Goal: Transaction & Acquisition: Purchase product/service

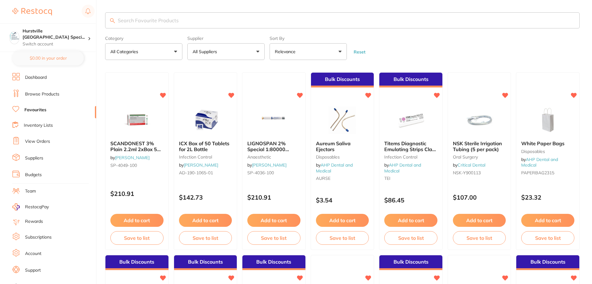
click at [37, 140] on link "View Orders" at bounding box center [37, 141] width 25 height 6
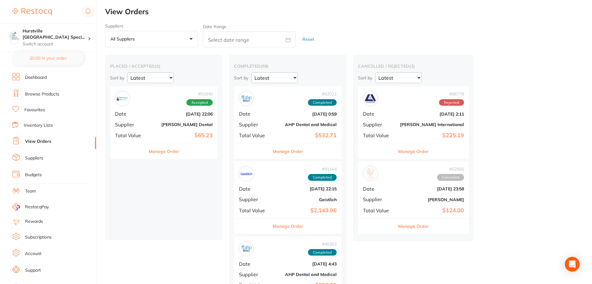
click at [30, 93] on link "Browse Products" at bounding box center [42, 94] width 34 height 6
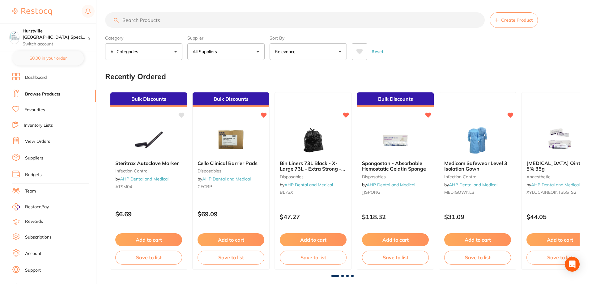
click at [257, 53] on button "All Suppliers" at bounding box center [225, 51] width 77 height 17
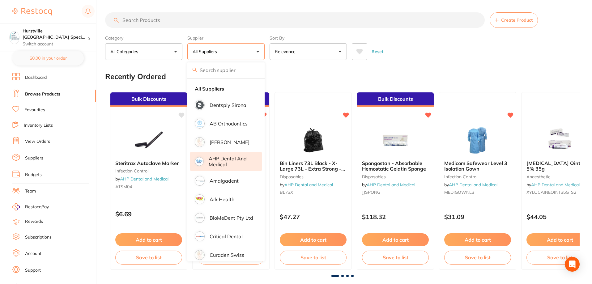
click at [212, 160] on p "AHP Dental and Medical" at bounding box center [231, 161] width 45 height 11
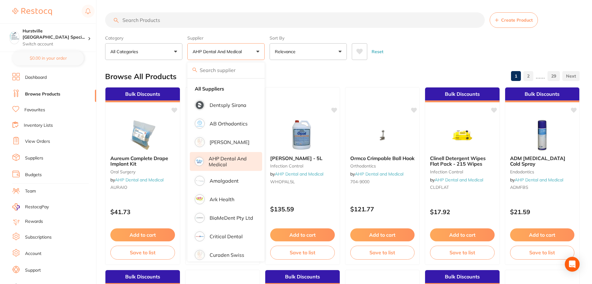
scroll to position [172, 0]
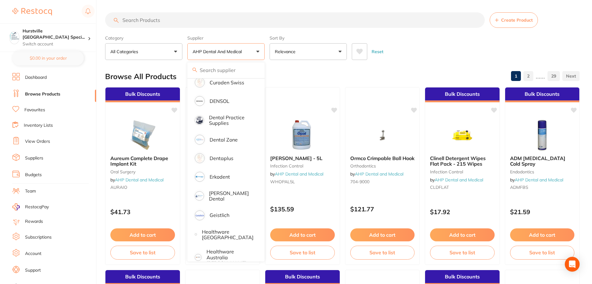
click at [218, 54] on p "AHP Dental and Medical" at bounding box center [218, 51] width 52 height 6
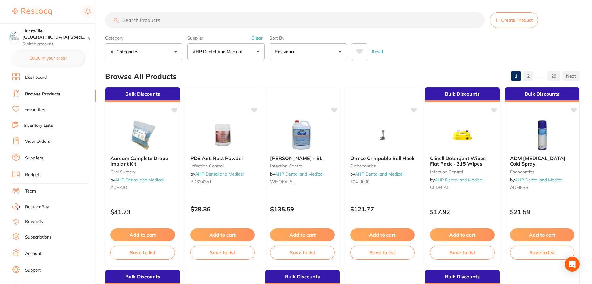
click at [253, 53] on button "AHP Dental and Medical" at bounding box center [225, 51] width 77 height 17
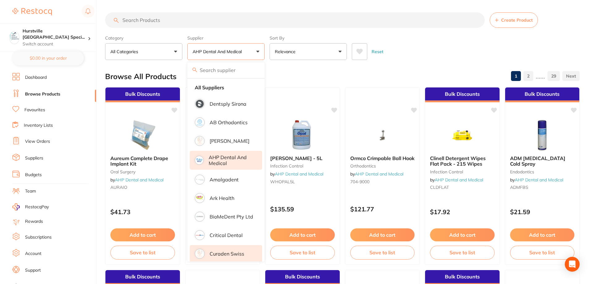
scroll to position [0, 0]
click at [230, 160] on p "AHP Dental and Medical" at bounding box center [231, 161] width 45 height 11
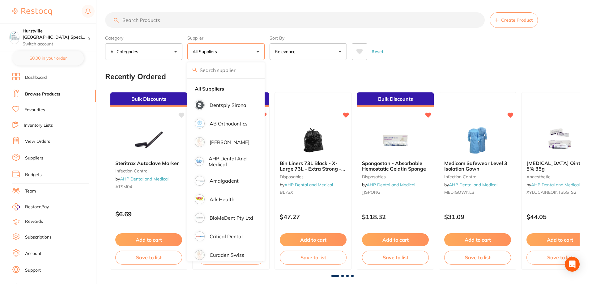
click at [230, 71] on input "search" at bounding box center [225, 69] width 77 height 15
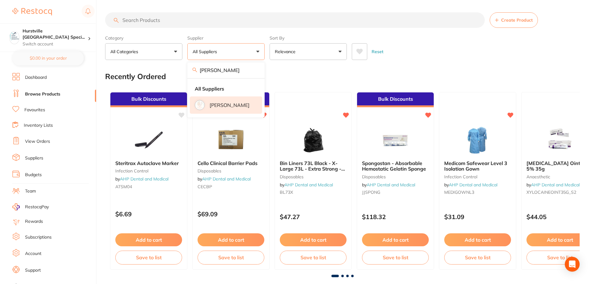
type input "[PERSON_NAME]"
click at [232, 106] on p "[PERSON_NAME]" at bounding box center [229, 105] width 40 height 6
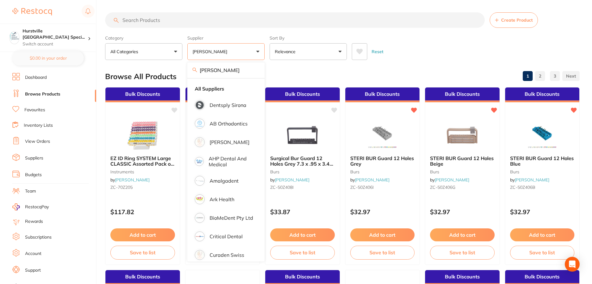
click at [399, 75] on div "Browse All Products 1 2 3" at bounding box center [342, 76] width 474 height 21
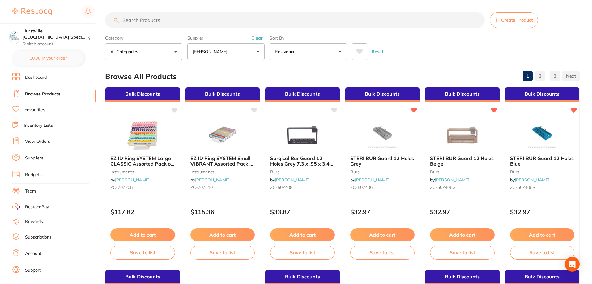
click at [40, 109] on link "Favourites" at bounding box center [34, 110] width 21 height 6
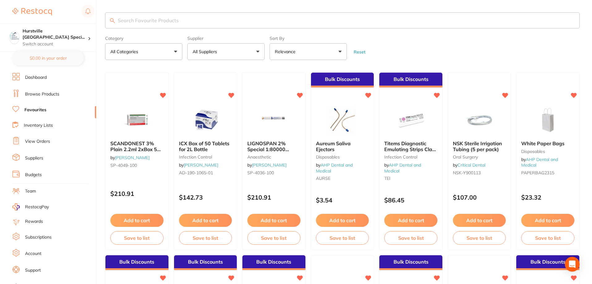
click at [216, 57] on button "All Suppliers" at bounding box center [225, 51] width 77 height 17
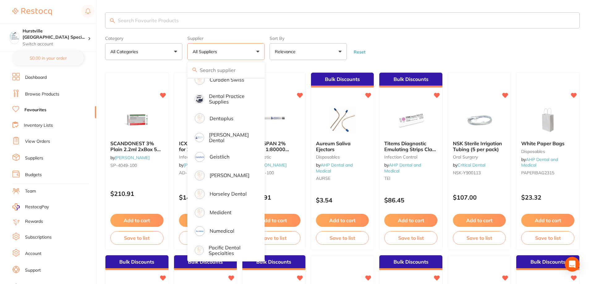
scroll to position [124, 0]
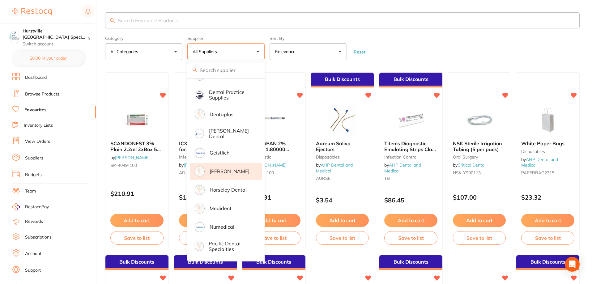
click at [229, 174] on p "[PERSON_NAME]" at bounding box center [229, 171] width 40 height 6
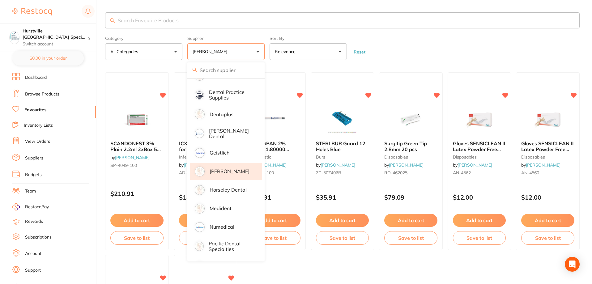
click at [235, 170] on p "[PERSON_NAME]" at bounding box center [229, 171] width 40 height 6
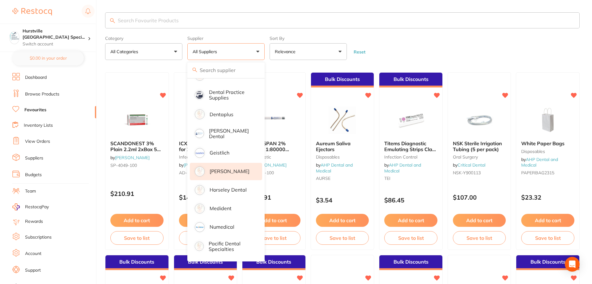
click at [223, 172] on p "[PERSON_NAME]" at bounding box center [229, 171] width 40 height 6
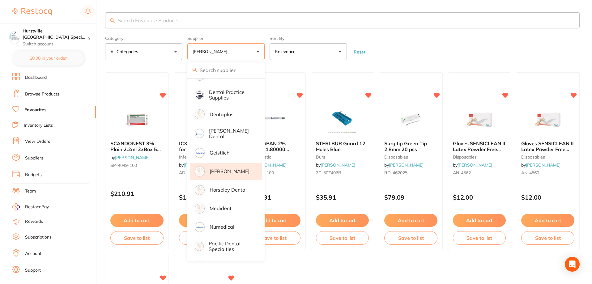
click at [360, 264] on ul "SCANDONEST 3% Plain 2.2ml 2xBox 50 Light Green label by [PERSON_NAME] [PERSON_N…" at bounding box center [342, 252] width 474 height 360
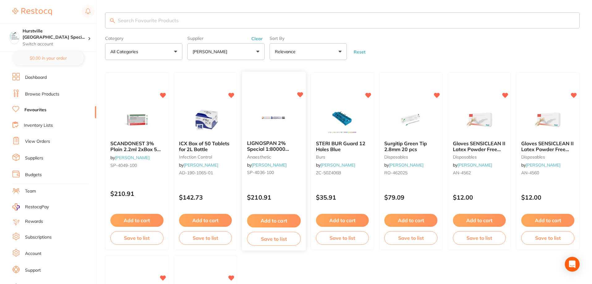
click at [278, 225] on button "Add to cart" at bounding box center [273, 220] width 53 height 13
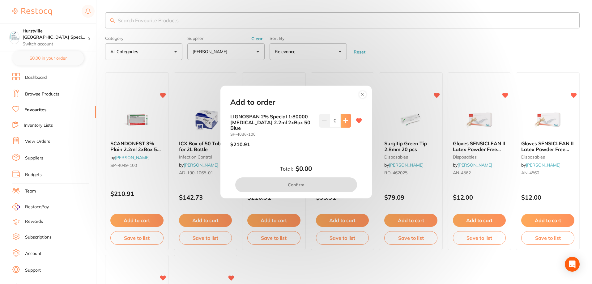
click at [343, 123] on icon at bounding box center [345, 120] width 5 height 5
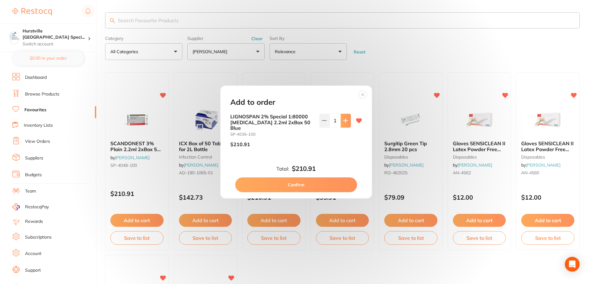
click at [343, 123] on icon at bounding box center [345, 120] width 5 height 5
type input "2"
click at [323, 183] on button "Confirm" at bounding box center [296, 184] width 122 height 15
checkbox input "false"
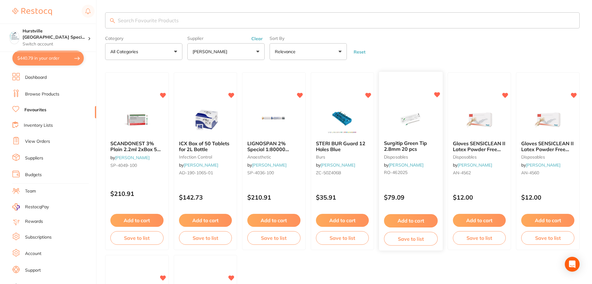
click at [412, 217] on button "Add to cart" at bounding box center [410, 220] width 53 height 13
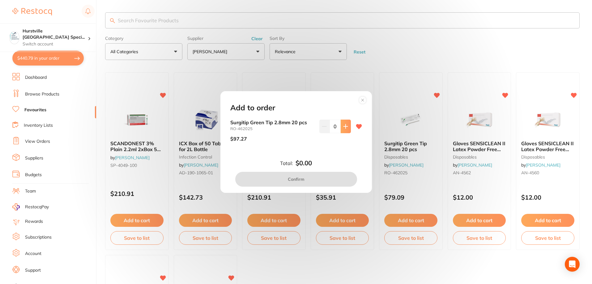
click at [343, 123] on button at bounding box center [345, 127] width 10 height 14
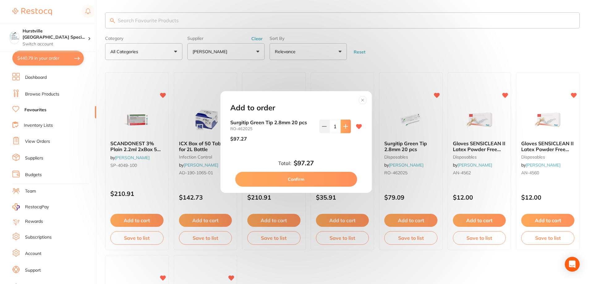
click at [343, 123] on button at bounding box center [345, 127] width 10 height 14
type input "2"
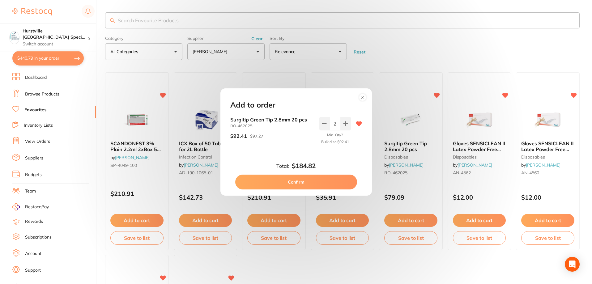
click at [332, 182] on button "Confirm" at bounding box center [296, 182] width 122 height 15
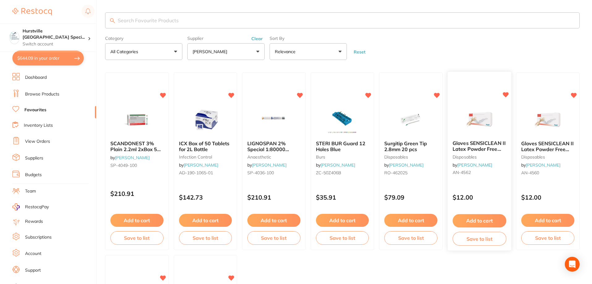
click at [487, 219] on button "Add to cart" at bounding box center [478, 220] width 53 height 13
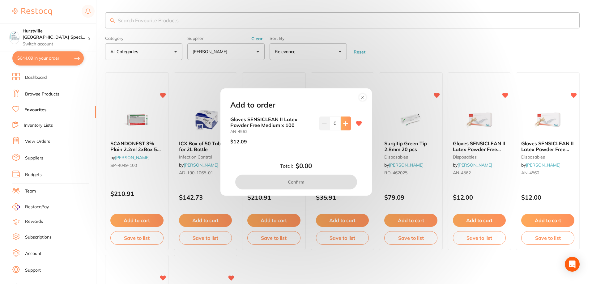
click at [345, 124] on icon at bounding box center [345, 123] width 5 height 5
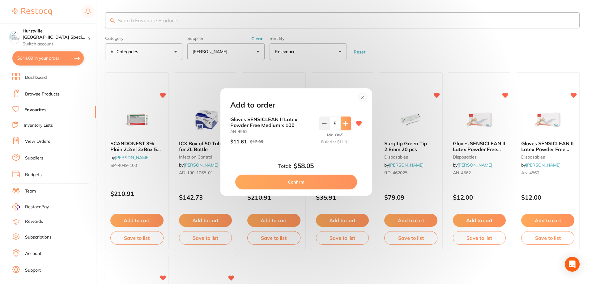
click at [345, 124] on icon at bounding box center [345, 123] width 5 height 5
click at [345, 125] on icon at bounding box center [345, 123] width 5 height 5
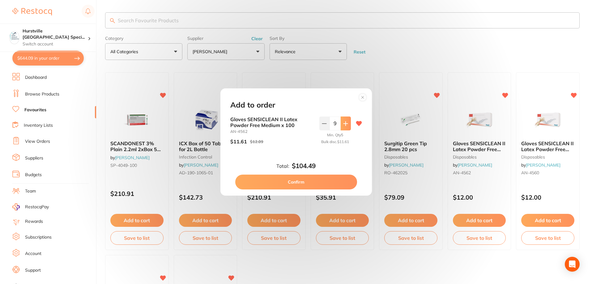
type input "10"
click at [345, 185] on button "Confirm" at bounding box center [296, 182] width 122 height 15
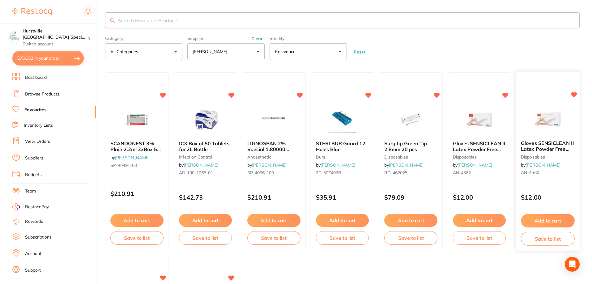
click at [554, 222] on button "Add to cart" at bounding box center [547, 220] width 53 height 13
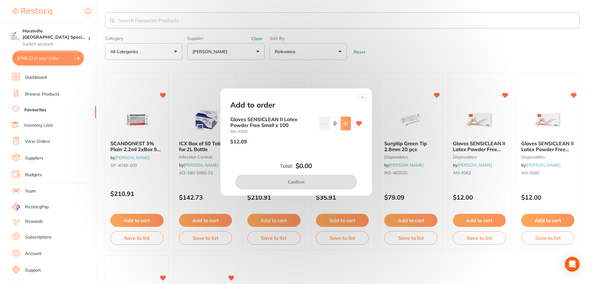
click at [347, 123] on button at bounding box center [345, 123] width 10 height 14
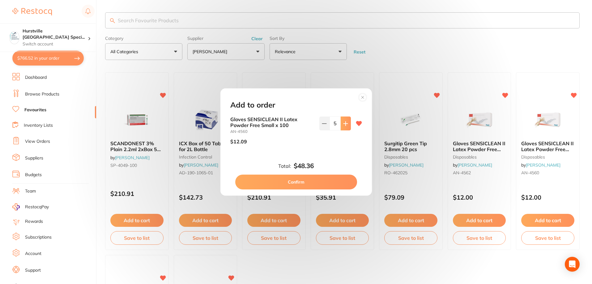
click at [347, 123] on button at bounding box center [345, 123] width 10 height 14
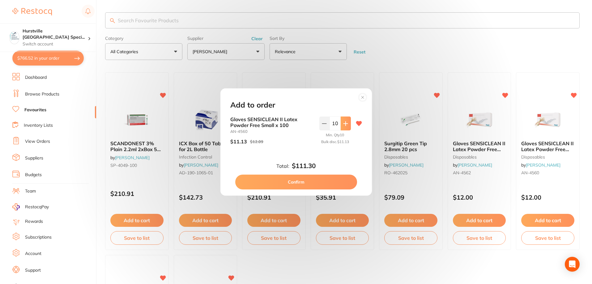
click at [347, 123] on button at bounding box center [345, 123] width 10 height 14
click at [345, 121] on icon at bounding box center [345, 123] width 5 height 5
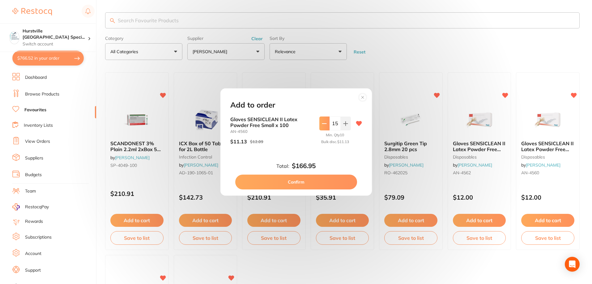
click at [327, 124] on button at bounding box center [324, 123] width 10 height 14
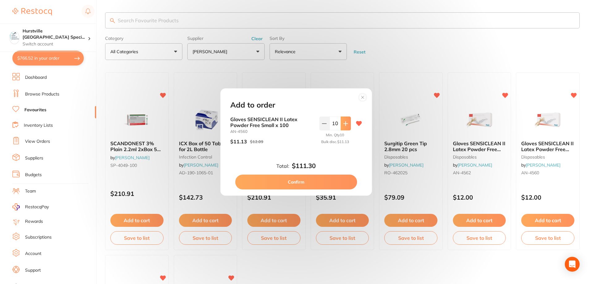
click at [348, 124] on button at bounding box center [345, 123] width 10 height 14
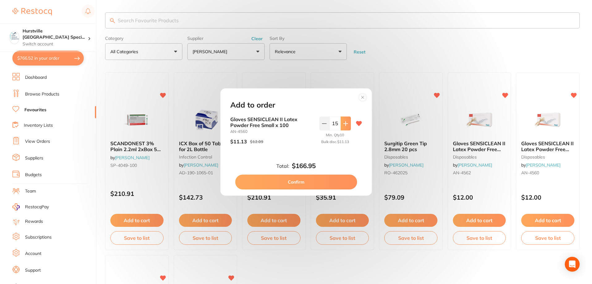
click at [348, 124] on button at bounding box center [345, 123] width 10 height 14
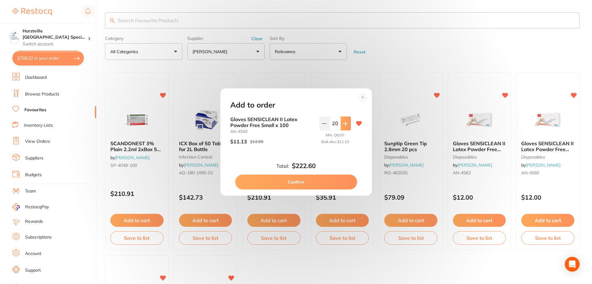
click at [348, 124] on button at bounding box center [345, 123] width 10 height 14
click at [322, 124] on icon at bounding box center [324, 123] width 5 height 5
type input "20"
click at [322, 180] on button "Confirm" at bounding box center [296, 182] width 122 height 15
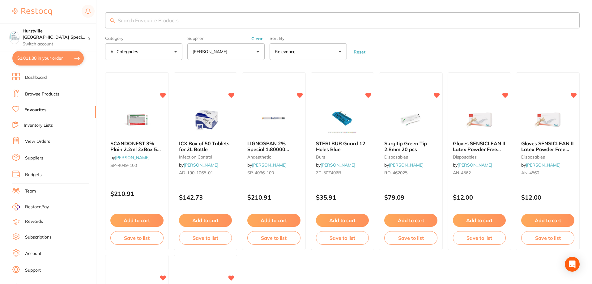
click at [41, 94] on link "Browse Products" at bounding box center [42, 94] width 34 height 6
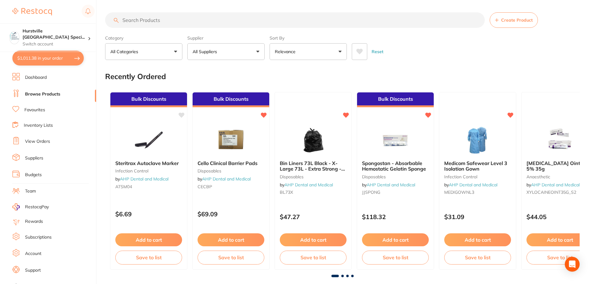
click at [152, 20] on input "search" at bounding box center [294, 19] width 379 height 15
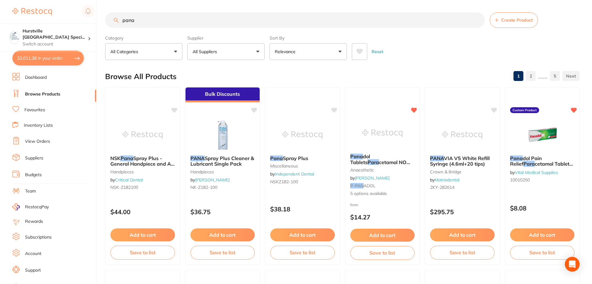
type input "pana"
click at [229, 53] on button "All Suppliers" at bounding box center [225, 51] width 77 height 17
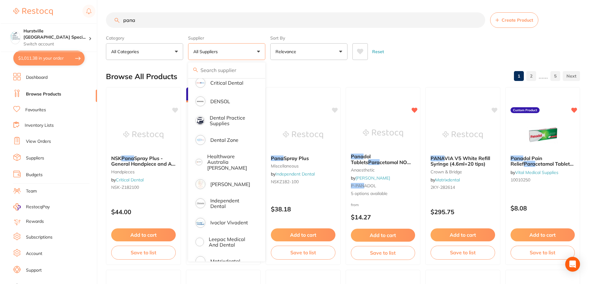
scroll to position [154, 0]
click at [223, 180] on p "[PERSON_NAME]" at bounding box center [229, 183] width 40 height 6
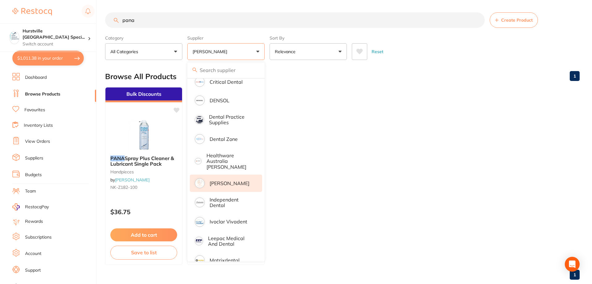
click at [360, 213] on ul "Bulk Discounts PANA Spray Plus Cleaner & Lubricant Single Pack handpieces by [P…" at bounding box center [342, 176] width 474 height 178
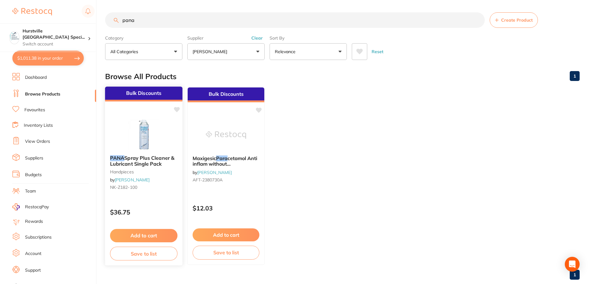
click at [156, 234] on button "Add to cart" at bounding box center [143, 235] width 67 height 13
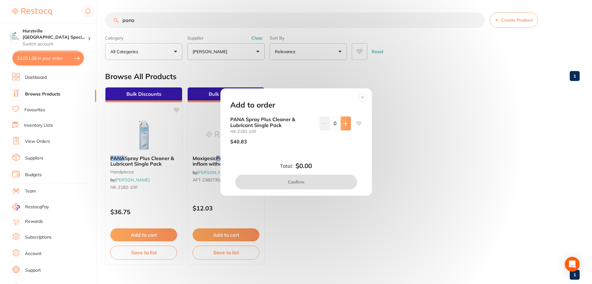
click at [346, 126] on button at bounding box center [345, 123] width 10 height 14
type input "2"
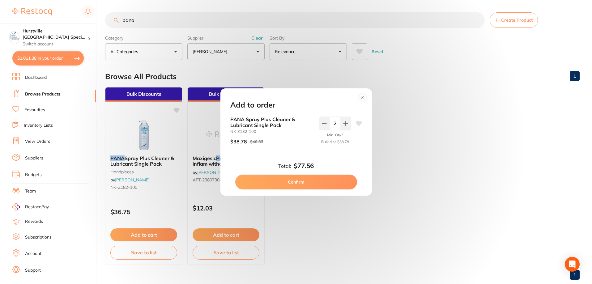
click at [331, 181] on button "Confirm" at bounding box center [296, 182] width 122 height 15
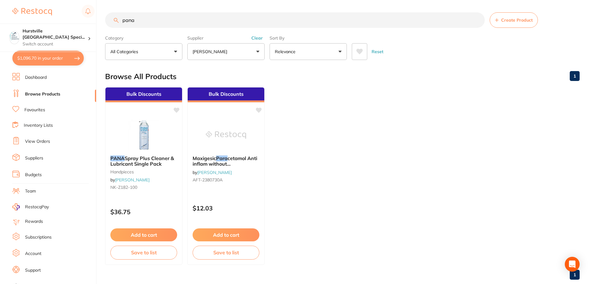
click at [57, 62] on button "$1,096.70 in your order" at bounding box center [47, 58] width 71 height 15
checkbox input "true"
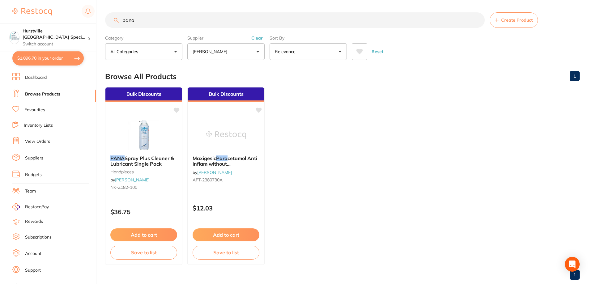
checkbox input "true"
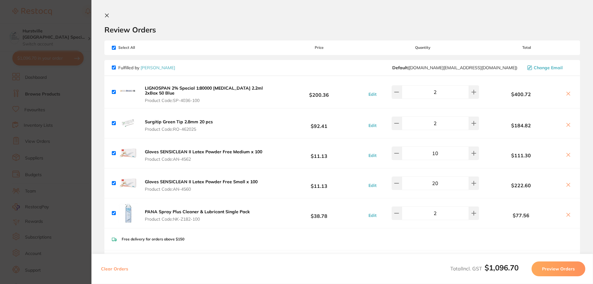
click at [575, 269] on button "Preview Orders" at bounding box center [559, 268] width 54 height 15
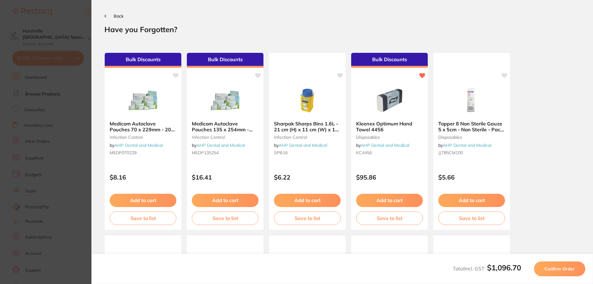
click at [575, 269] on span "Confirm Order" at bounding box center [560, 269] width 30 height 6
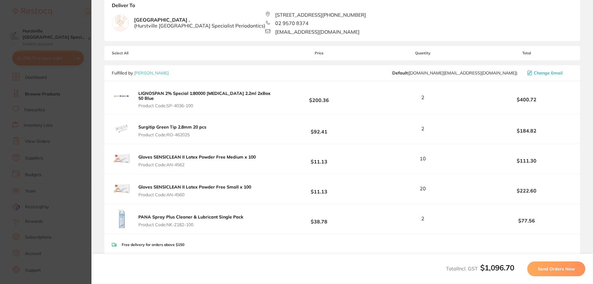
scroll to position [93, 0]
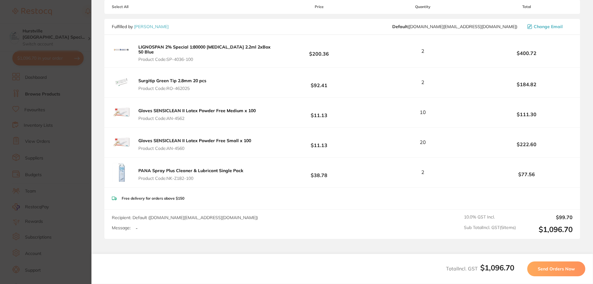
click at [570, 268] on span "Send Orders Now" at bounding box center [556, 269] width 37 height 6
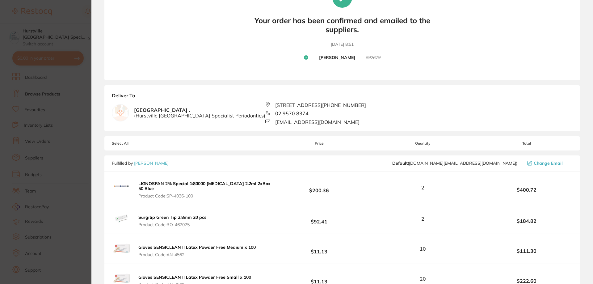
scroll to position [0, 0]
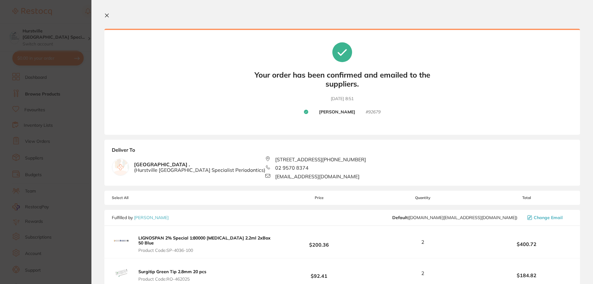
click at [108, 15] on icon at bounding box center [106, 15] width 5 height 5
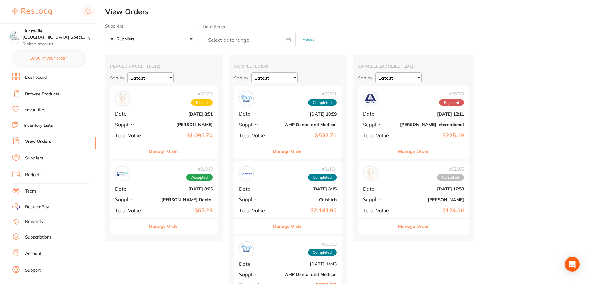
click at [43, 92] on link "Browse Products" at bounding box center [42, 94] width 34 height 6
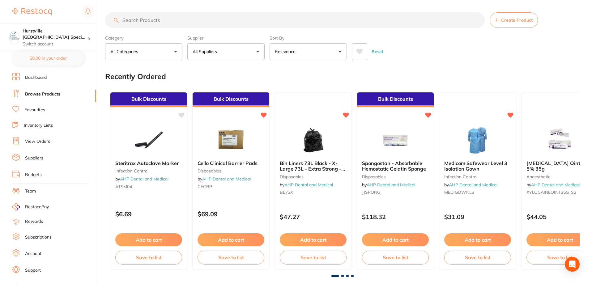
click at [162, 20] on input "search" at bounding box center [294, 19] width 379 height 15
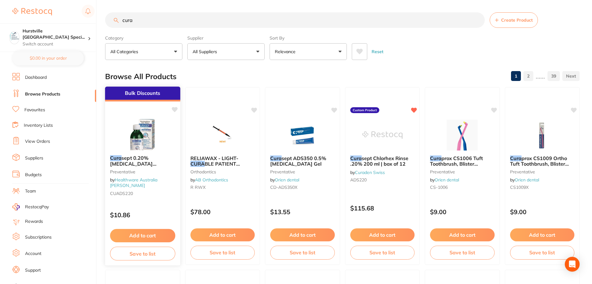
type input "cura"
click at [148, 151] on div "Cura sept 0.20% [MEDICAL_DATA] [MEDICAL_DATA] - 200ml Bottle Preventative by He…" at bounding box center [142, 176] width 75 height 53
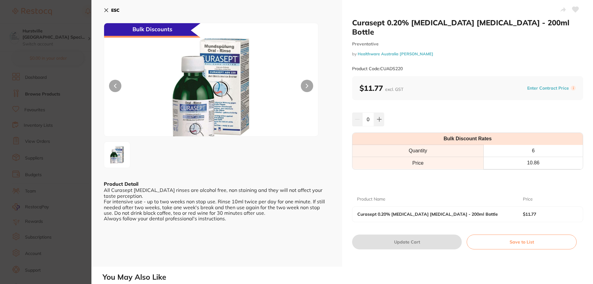
click at [105, 10] on icon at bounding box center [106, 10] width 5 height 5
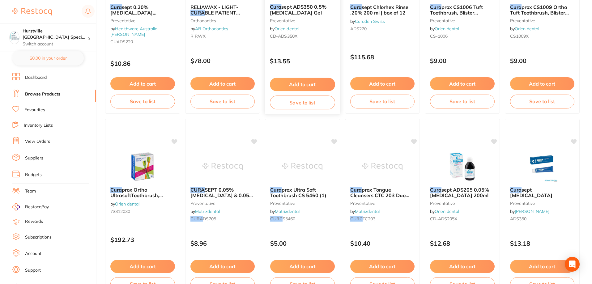
scroll to position [186, 0]
